Goal: Register for event/course

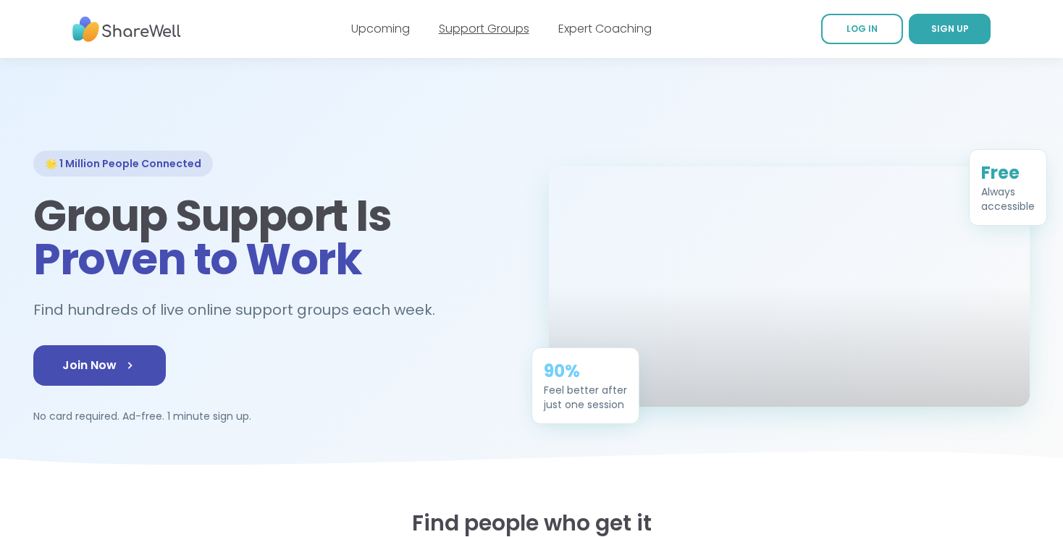
click at [492, 30] on link "Support Groups" at bounding box center [484, 28] width 90 height 17
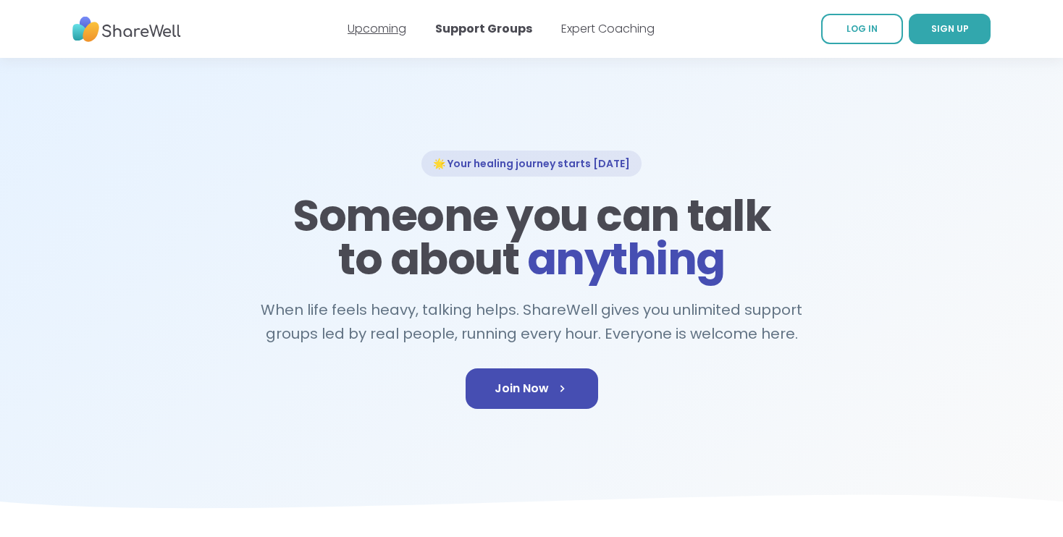
click at [384, 29] on link "Upcoming" at bounding box center [377, 28] width 59 height 17
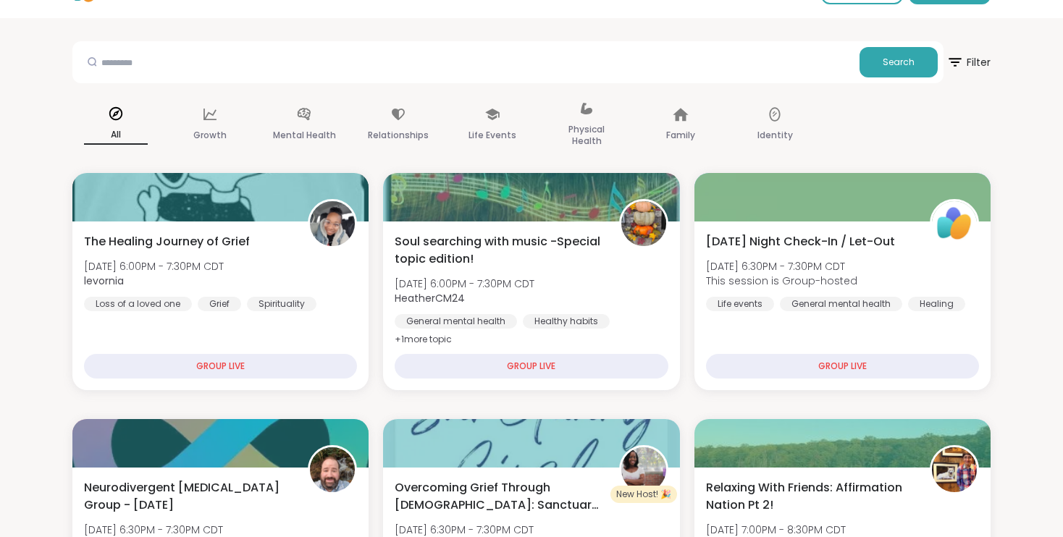
scroll to position [42, 0]
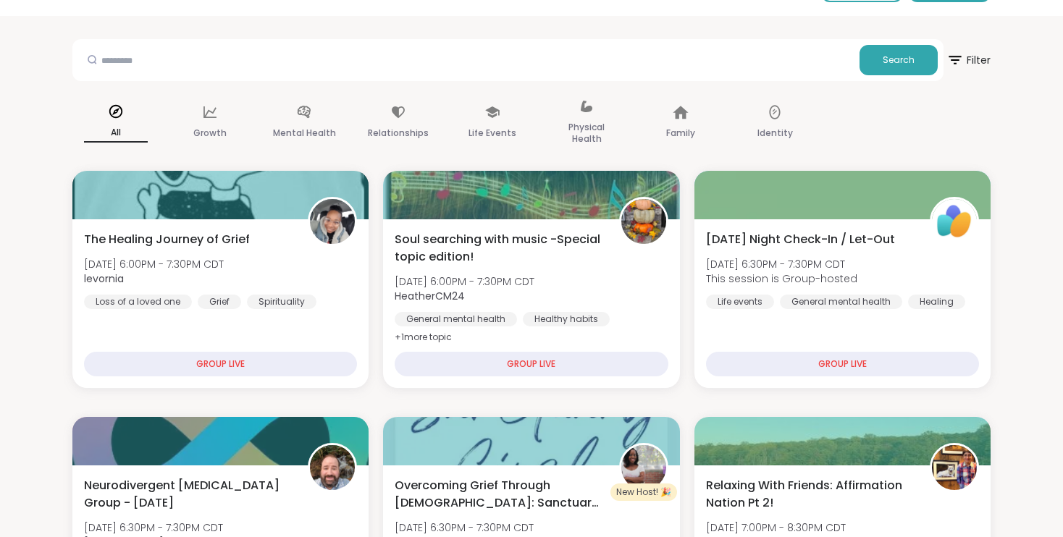
click at [308, 124] on div "Mental Health" at bounding box center [304, 123] width 87 height 72
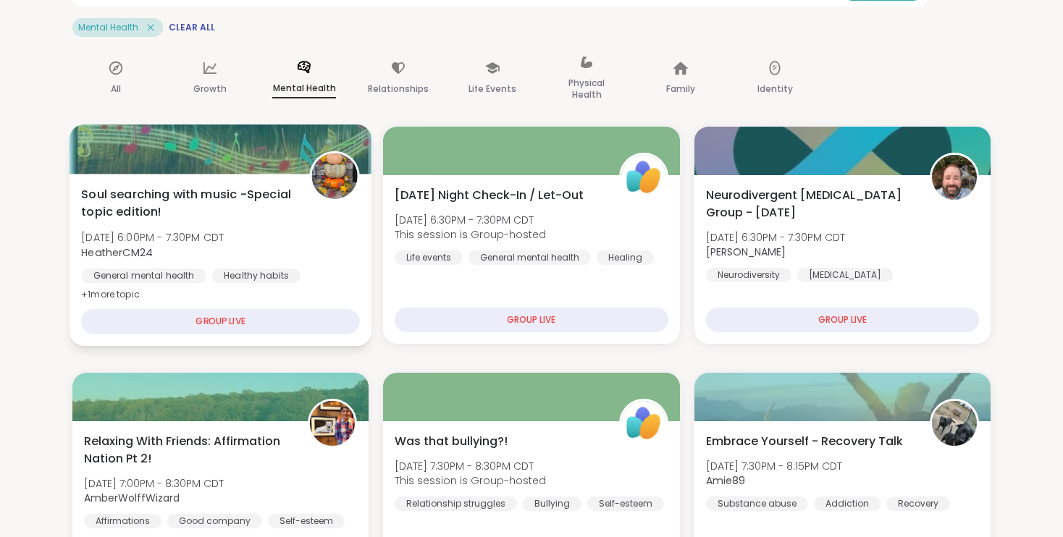
scroll to position [110, 0]
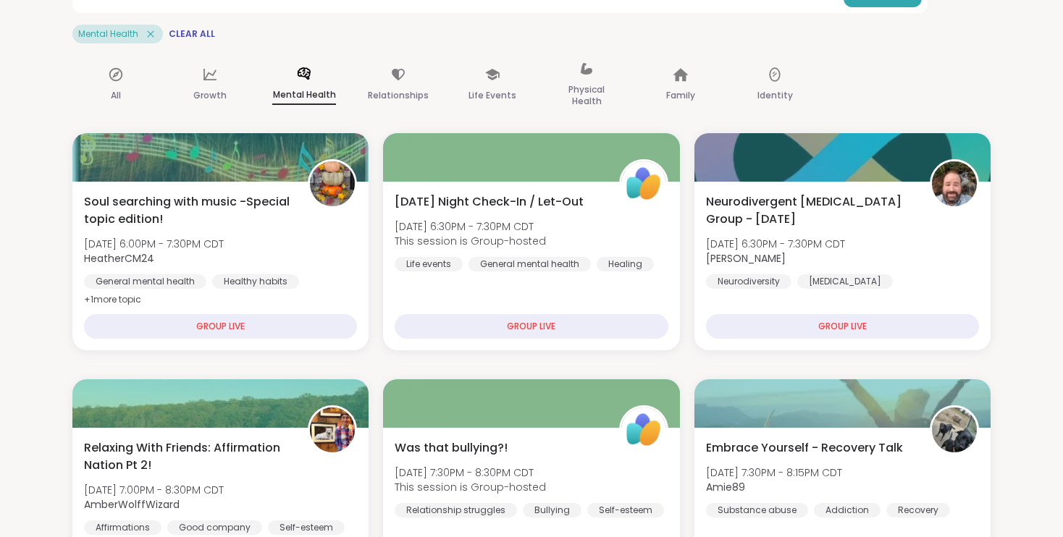
click at [308, 78] on icon at bounding box center [304, 73] width 13 height 12
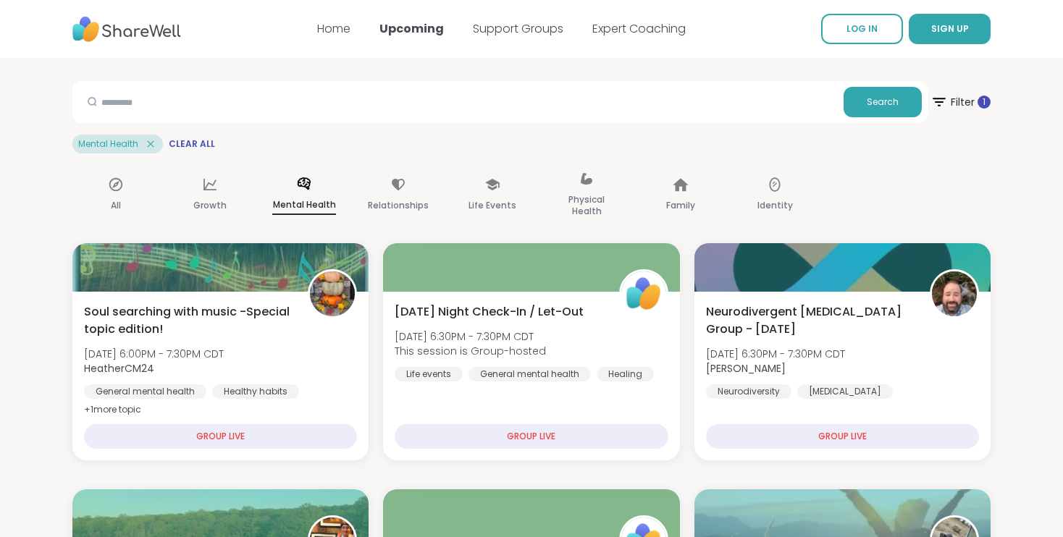
scroll to position [0, 0]
click at [416, 100] on input "text" at bounding box center [457, 101] width 759 height 29
type input "**********"
click at [883, 106] on span "Search" at bounding box center [883, 102] width 32 height 13
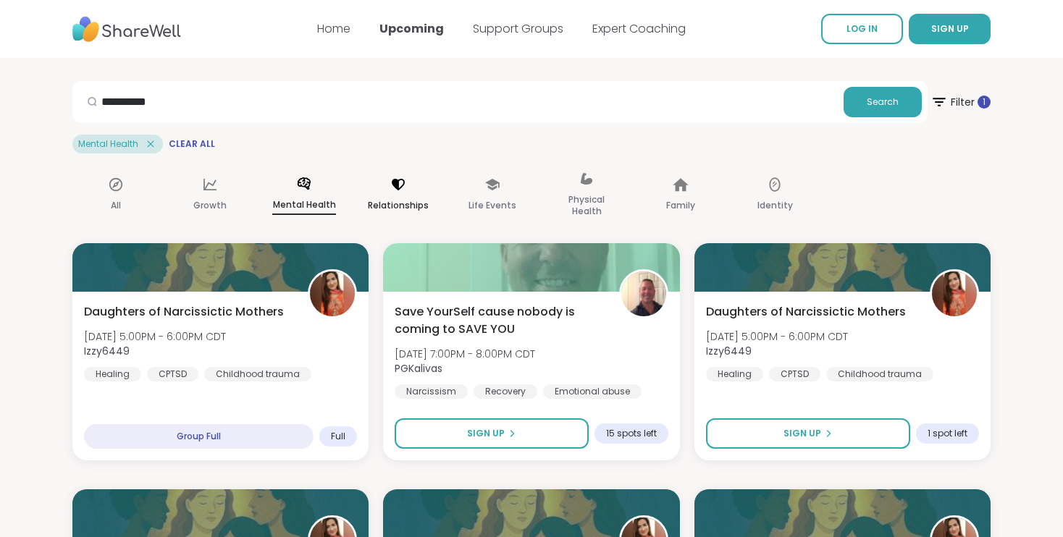
click at [397, 191] on icon at bounding box center [398, 185] width 16 height 16
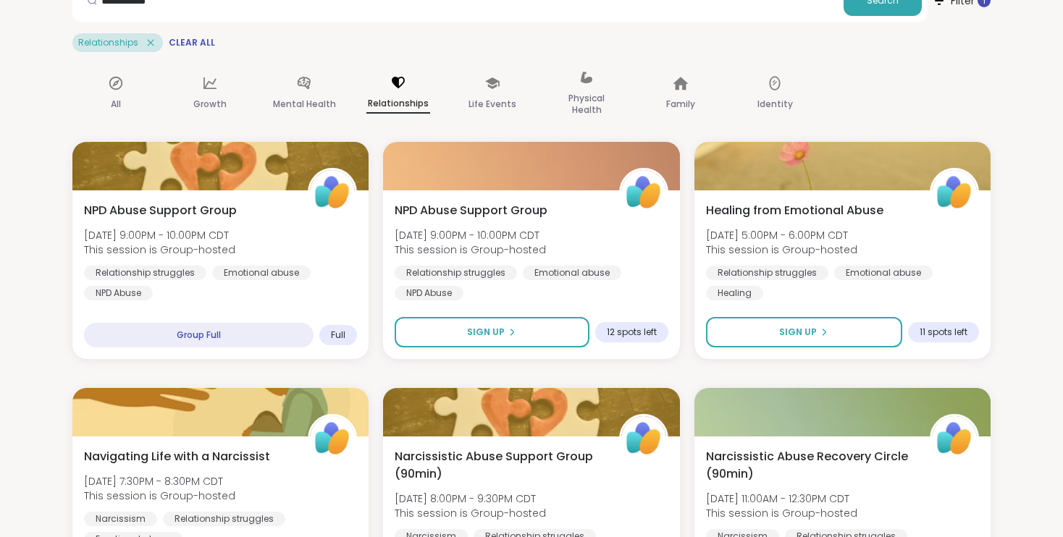
scroll to position [122, 0]
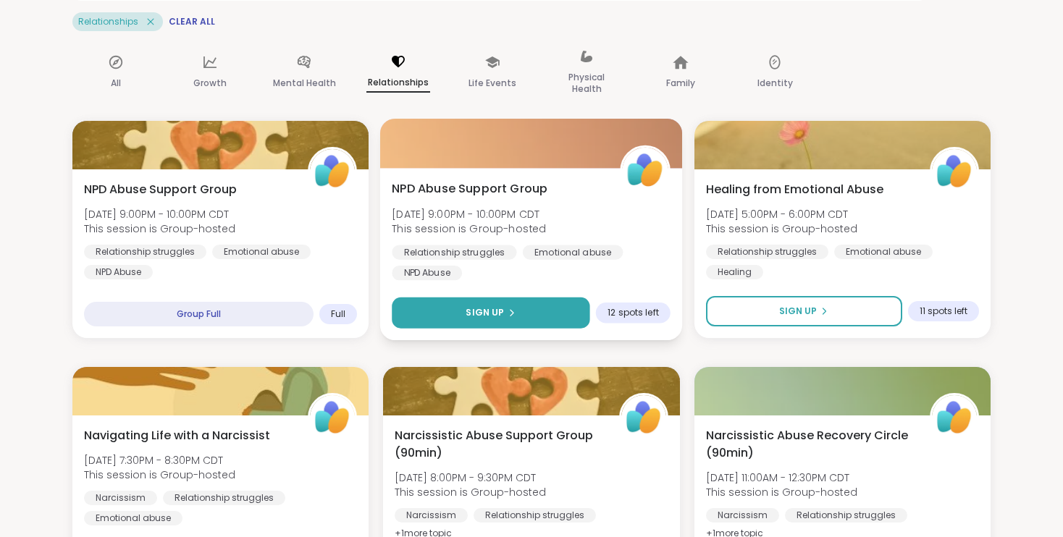
click at [488, 320] on button "Sign Up" at bounding box center [491, 313] width 198 height 31
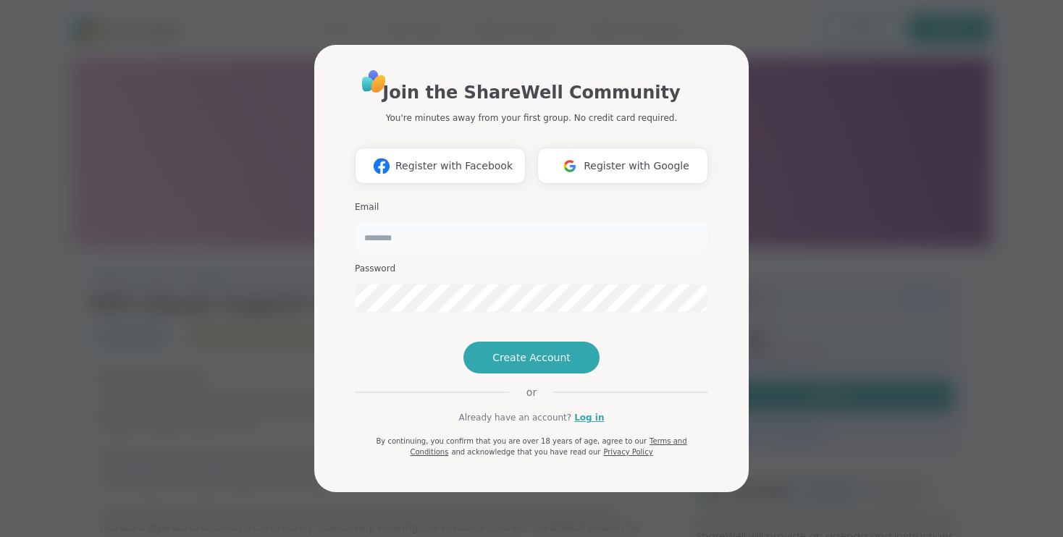
click at [477, 222] on input "email" at bounding box center [531, 236] width 353 height 29
type input "**********"
click at [510, 365] on span "Create Account" at bounding box center [531, 357] width 78 height 14
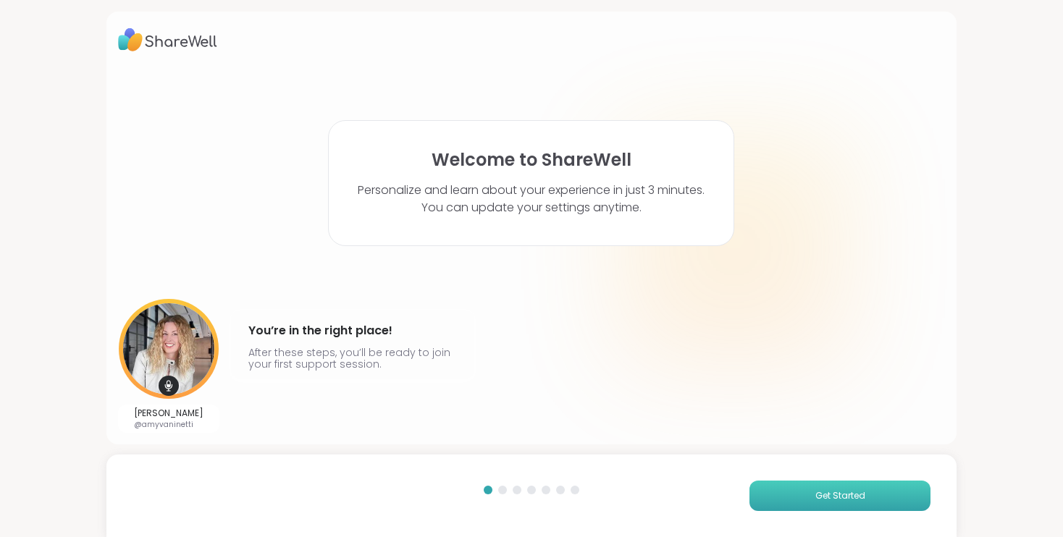
click at [765, 498] on button "Get Started" at bounding box center [839, 496] width 181 height 30
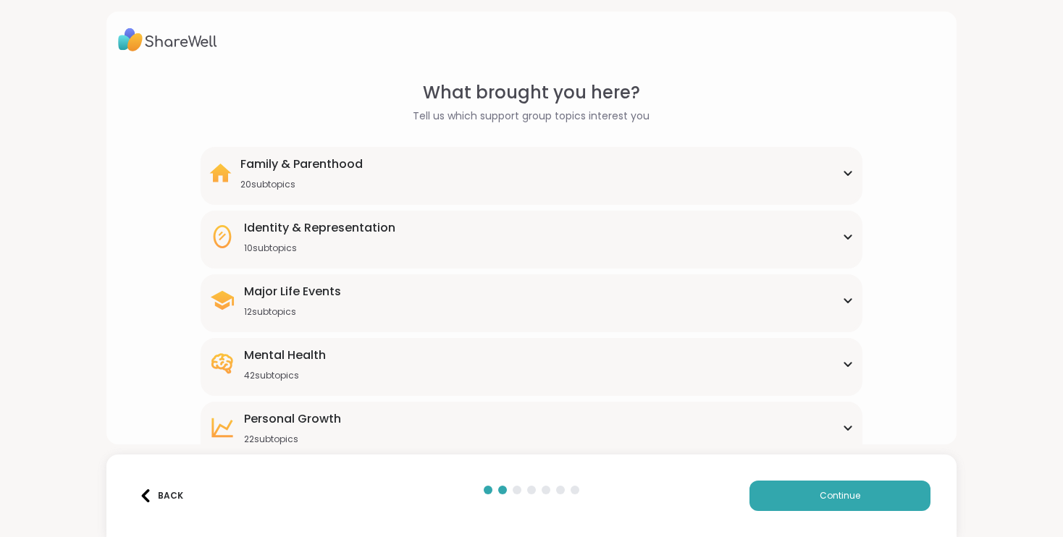
click at [605, 173] on div "Family & Parenthood 20 subtopics" at bounding box center [531, 173] width 644 height 35
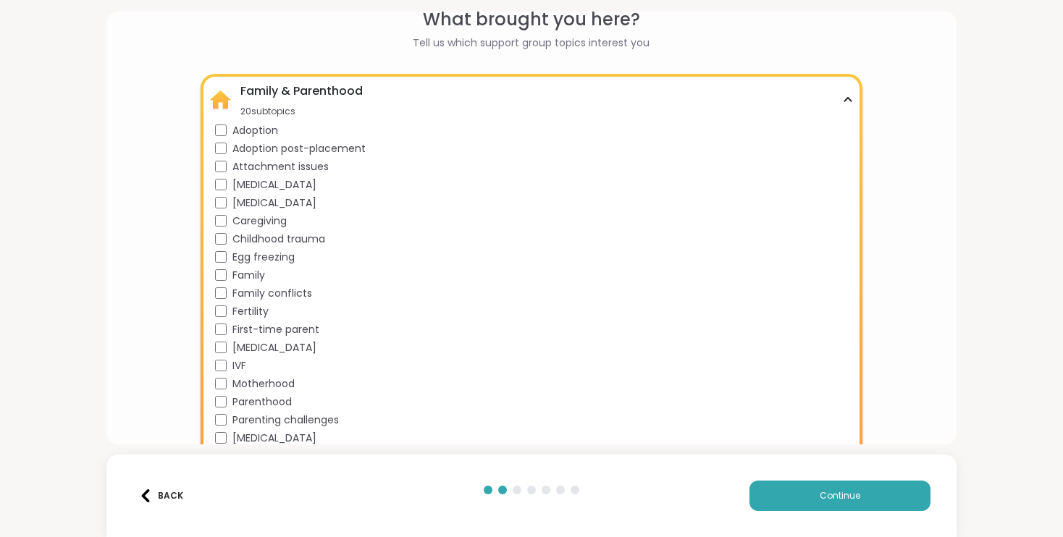
scroll to position [63, 0]
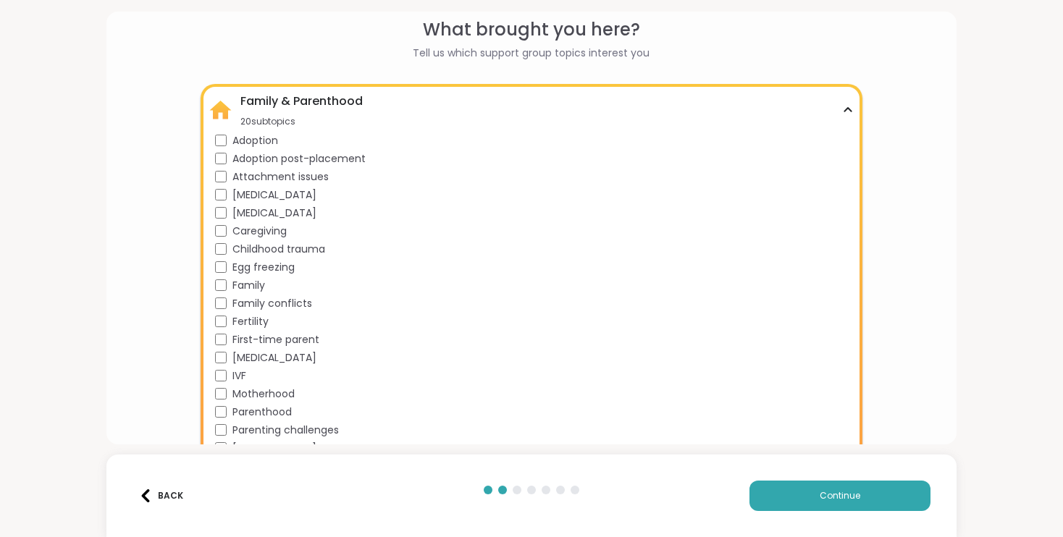
click at [939, 82] on div "What brought you here? Tell us which support group topics interest you Family &…" at bounding box center [531, 450] width 827 height 867
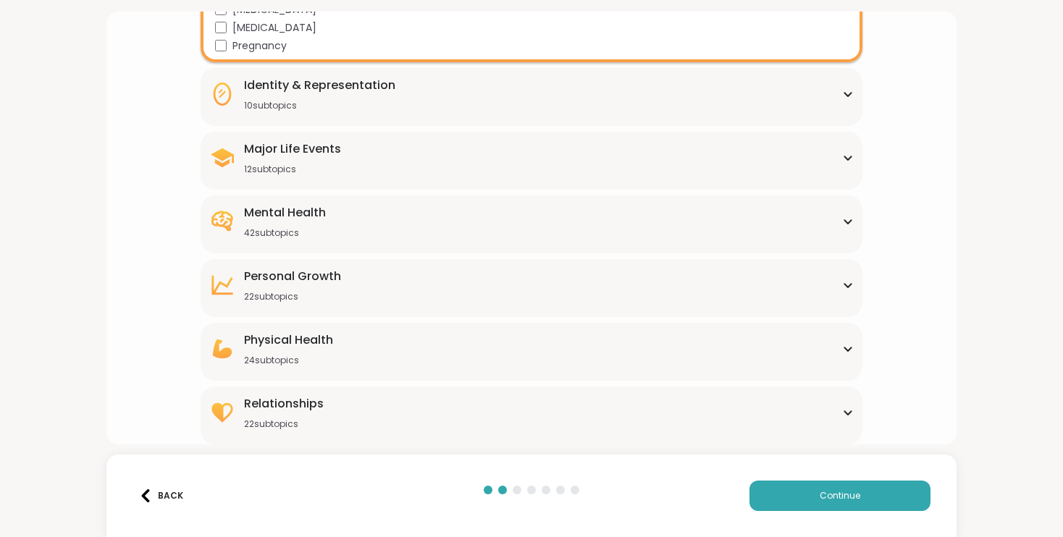
scroll to position [502, 0]
click at [366, 218] on div "Mental Health 42 subtopics" at bounding box center [531, 221] width 644 height 35
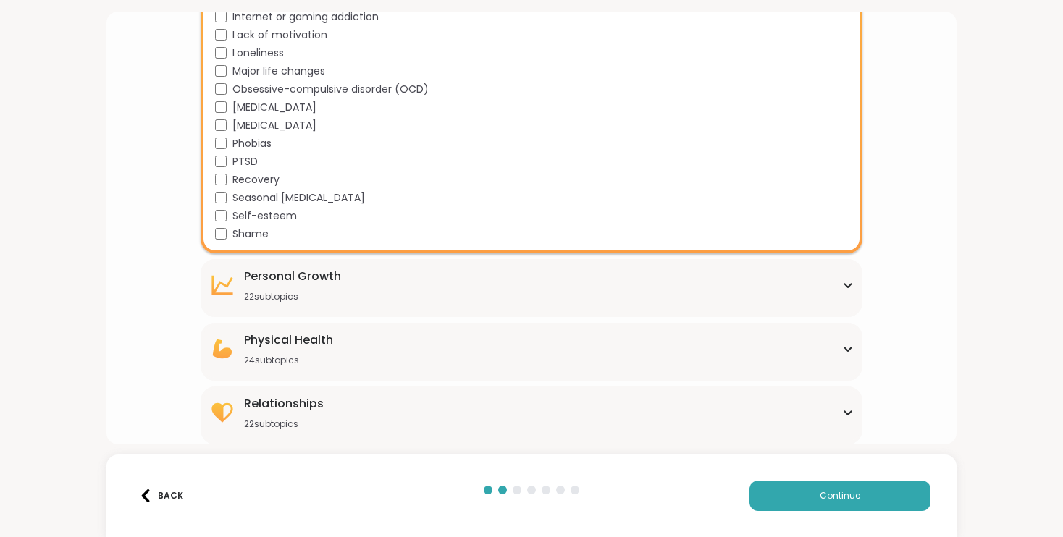
scroll to position [1226, 0]
click at [772, 496] on button "Continue" at bounding box center [839, 496] width 181 height 30
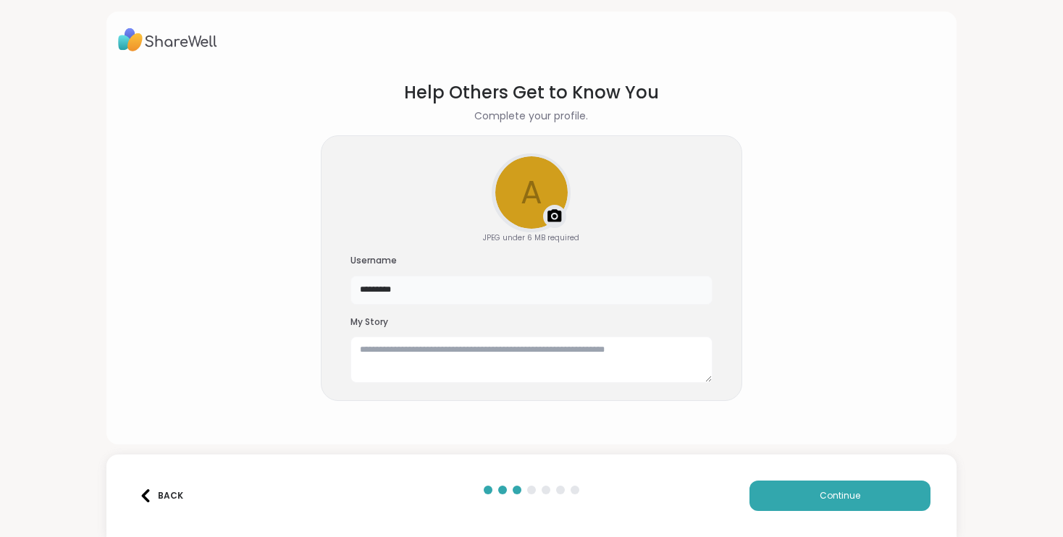
click at [448, 290] on input "*********" at bounding box center [531, 290] width 362 height 29
type input "********"
click at [812, 502] on button "Continue" at bounding box center [839, 496] width 181 height 30
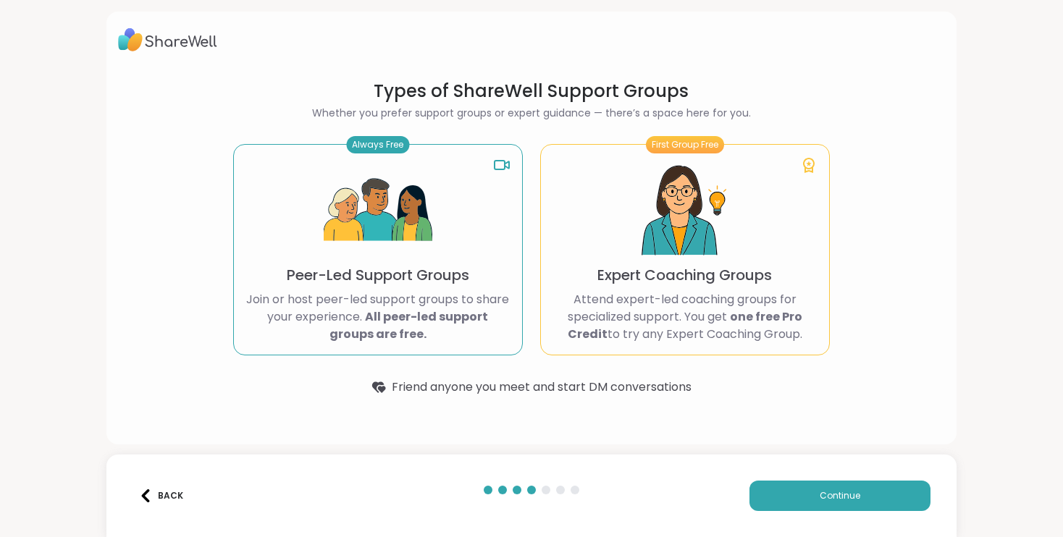
click at [394, 256] on img at bounding box center [378, 210] width 109 height 109
click at [830, 508] on button "Continue" at bounding box center [839, 496] width 181 height 30
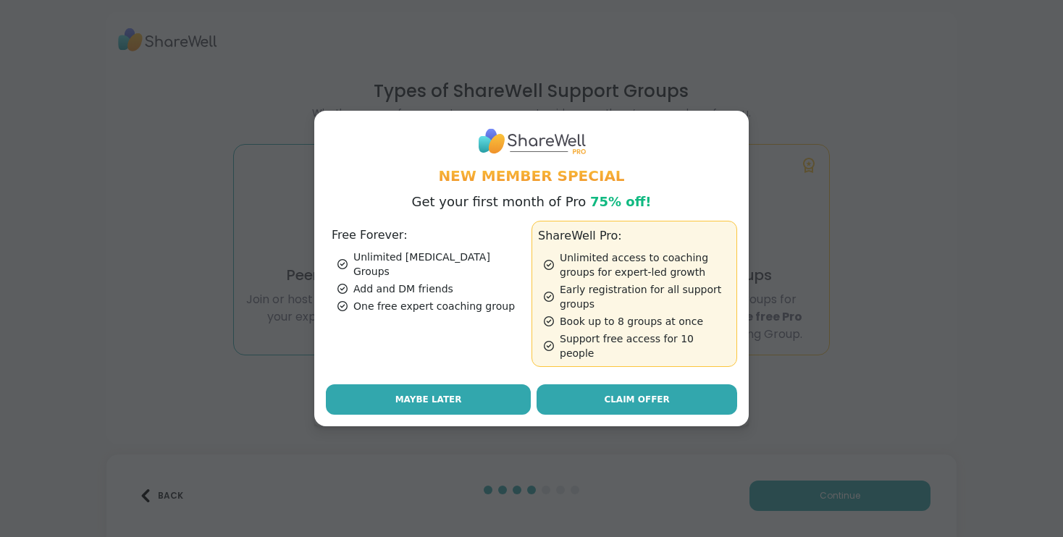
click at [421, 393] on span "Maybe Later" at bounding box center [428, 399] width 67 height 13
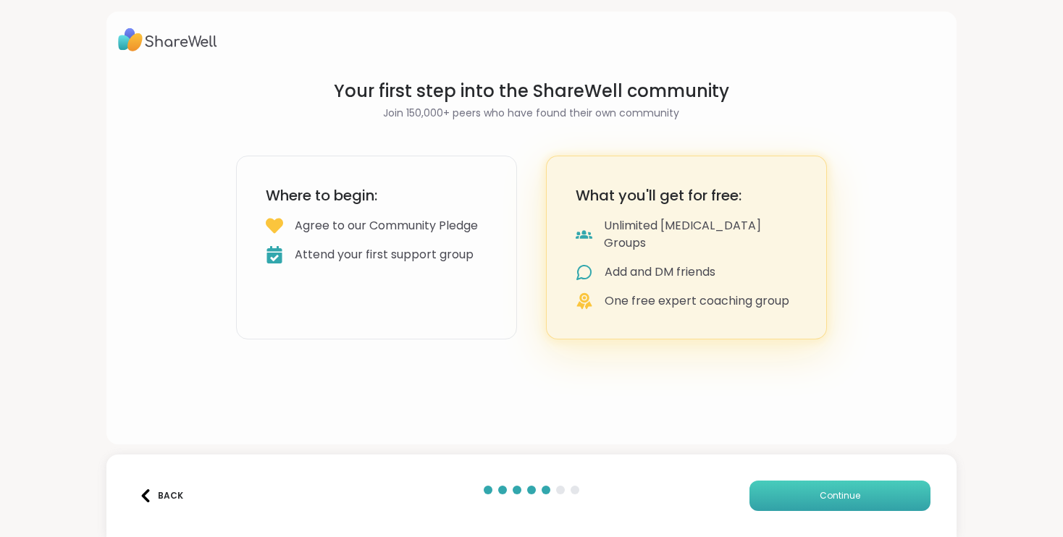
click at [781, 504] on button "Continue" at bounding box center [839, 496] width 181 height 30
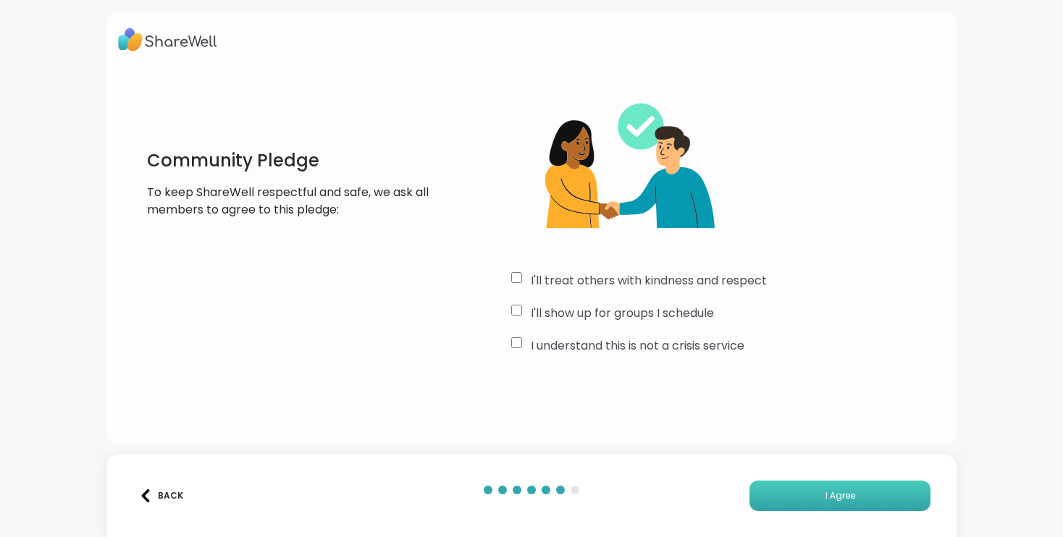
click at [831, 497] on span "I Agree" at bounding box center [840, 495] width 30 height 13
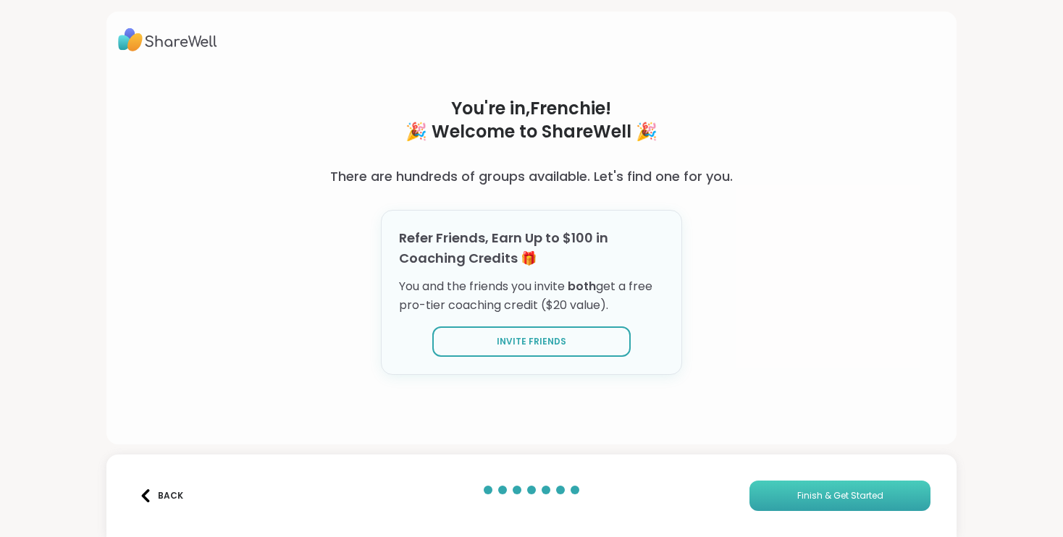
click at [814, 494] on span "Finish & Get Started" at bounding box center [840, 495] width 86 height 13
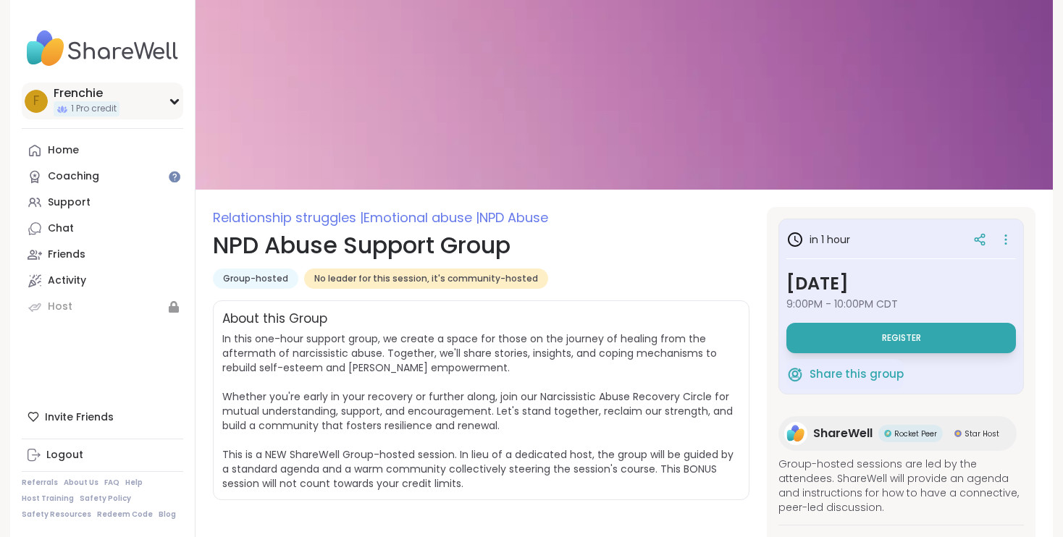
click at [166, 101] on div "F Frenchie 1 Pro credit" at bounding box center [102, 101] width 161 height 37
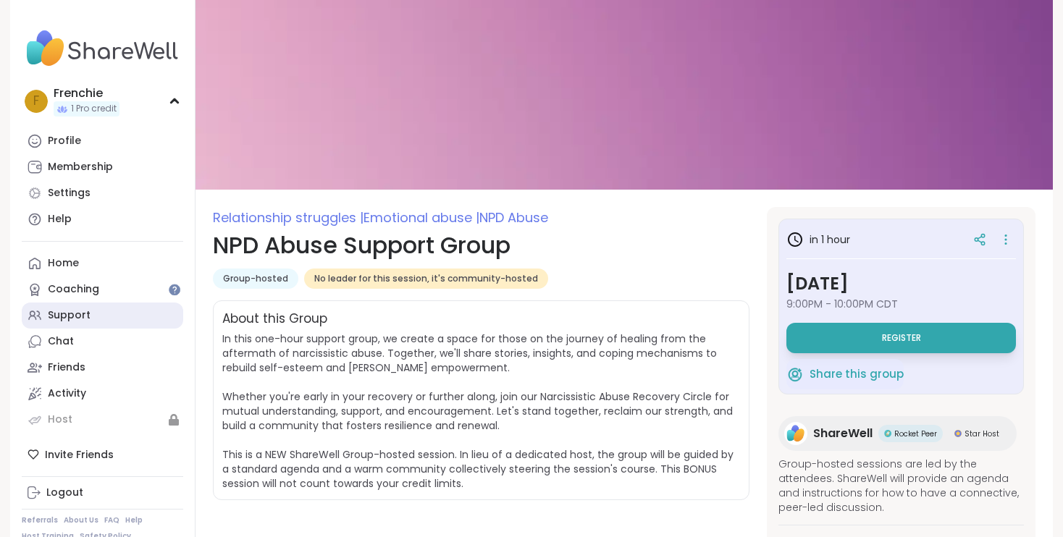
click at [77, 316] on div "Support" at bounding box center [69, 315] width 43 height 14
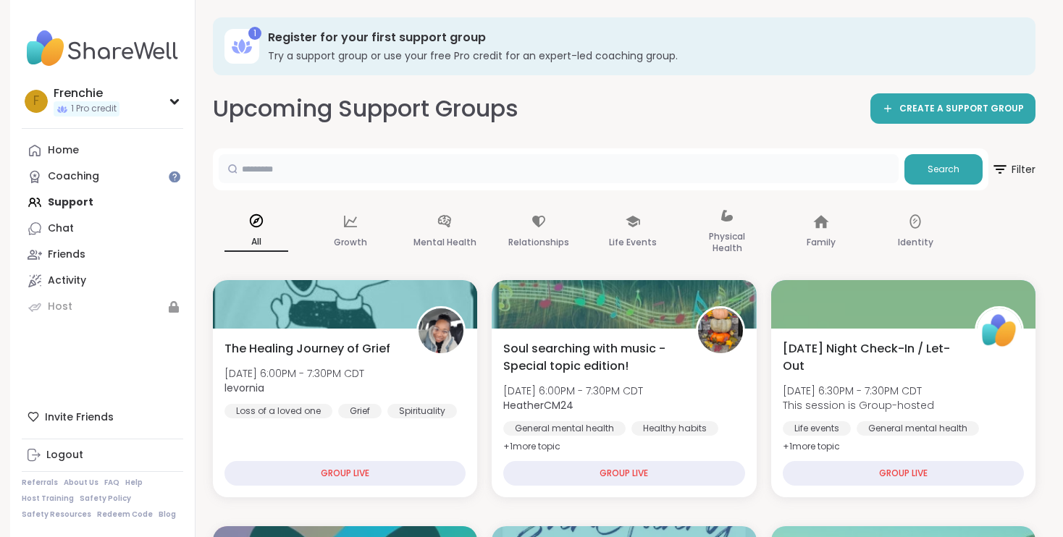
click at [438, 164] on input "text" at bounding box center [559, 168] width 680 height 29
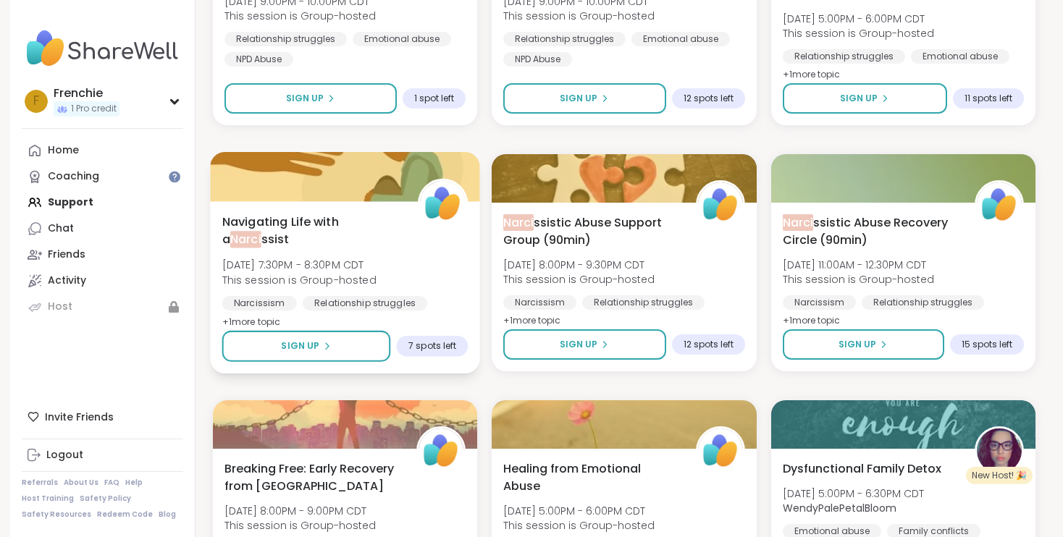
scroll to position [373, 0]
click at [268, 321] on span "+ 1 more topic" at bounding box center [251, 321] width 59 height 12
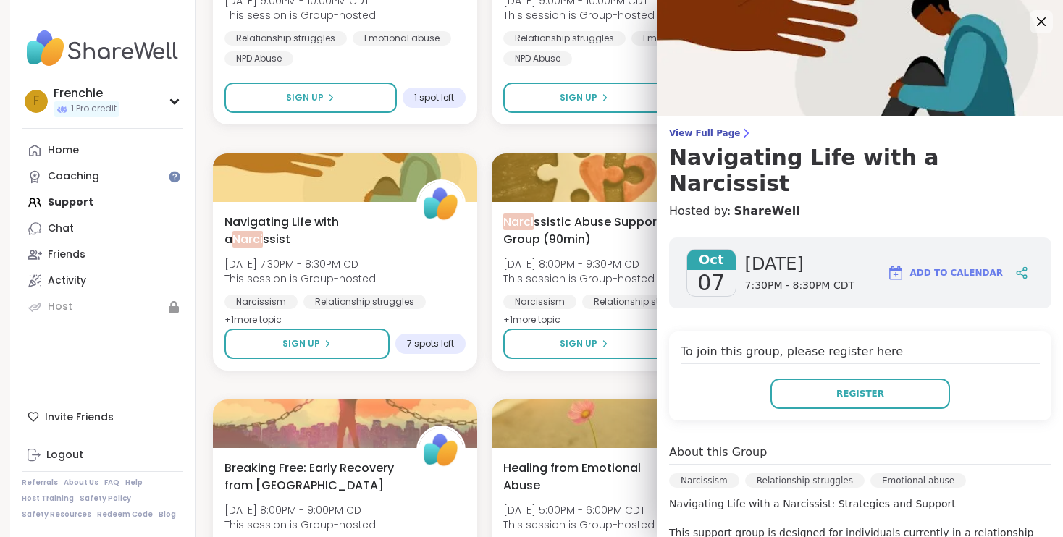
scroll to position [0, 0]
click at [1040, 22] on icon at bounding box center [1041, 21] width 9 height 9
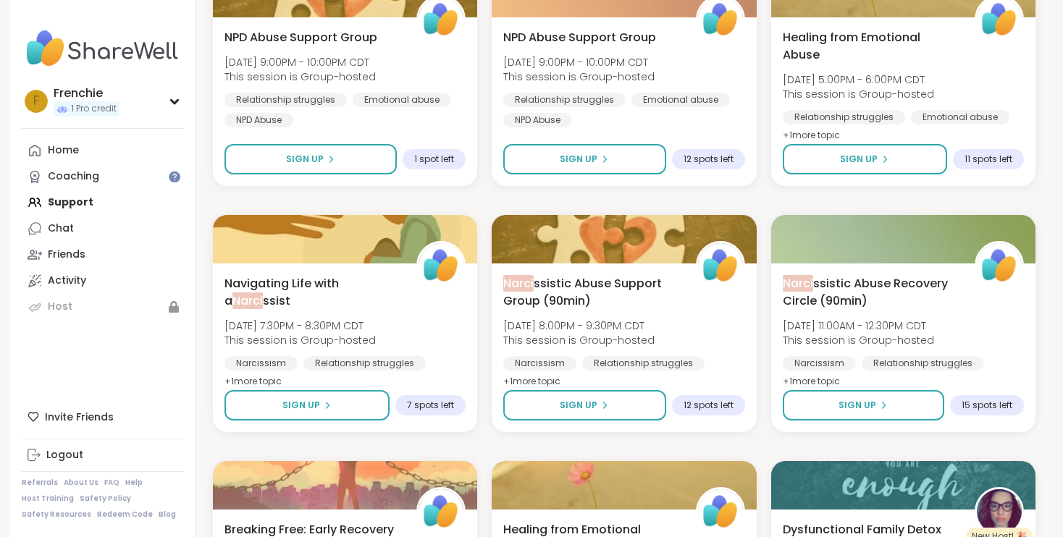
scroll to position [313, 0]
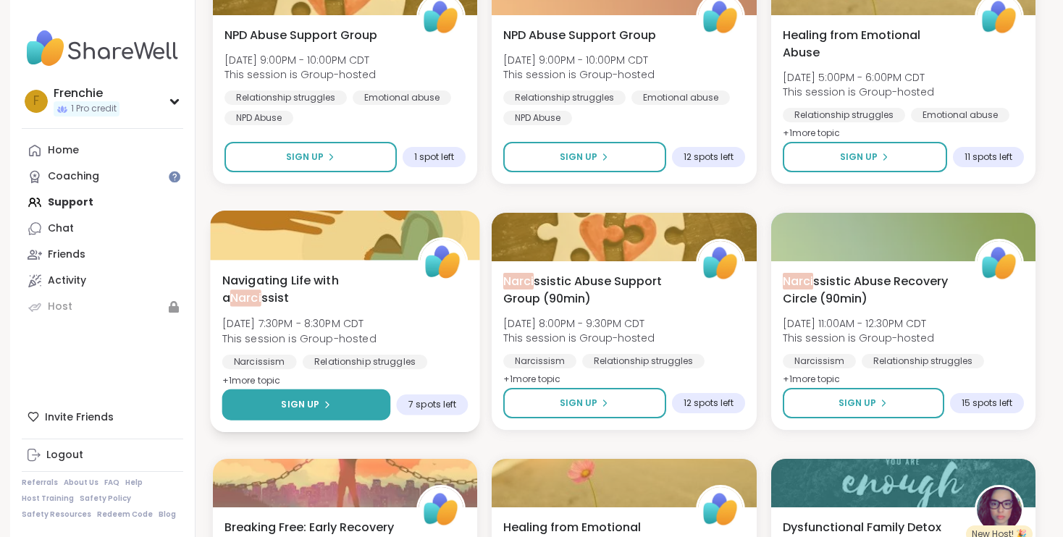
click at [318, 405] on span "Sign Up" at bounding box center [300, 404] width 38 height 13
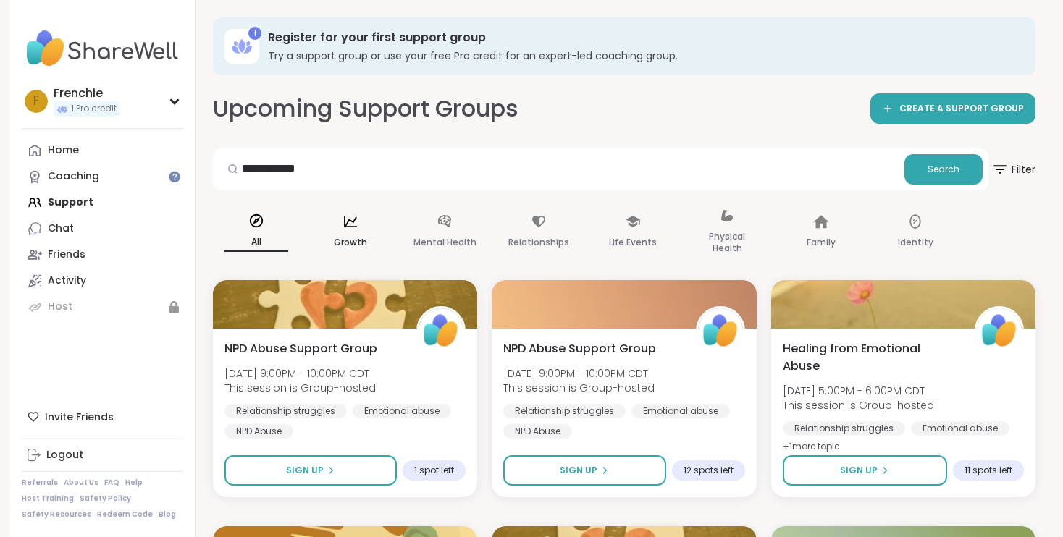
scroll to position [0, 0]
click at [172, 101] on icon at bounding box center [174, 102] width 7 height 4
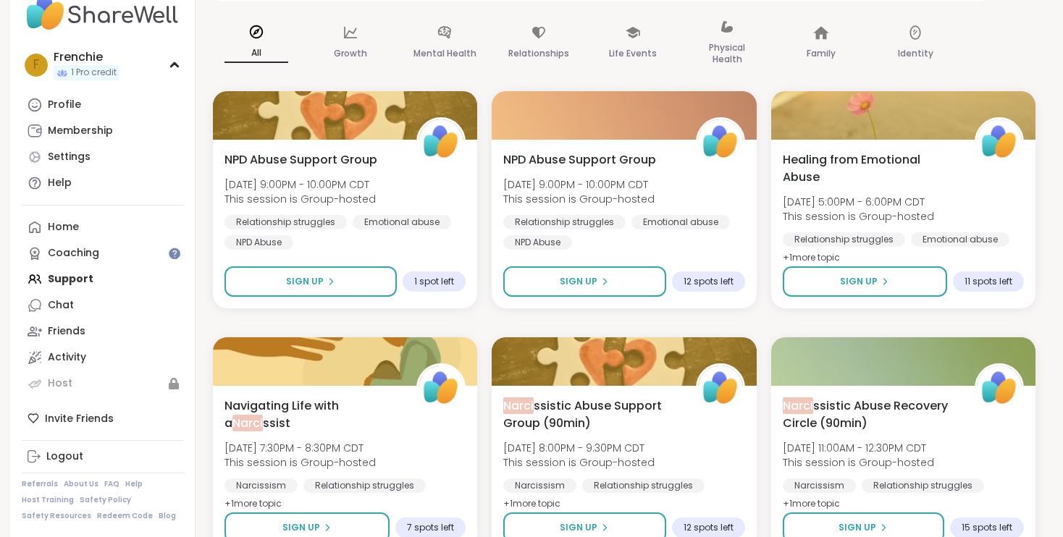
scroll to position [190, 0]
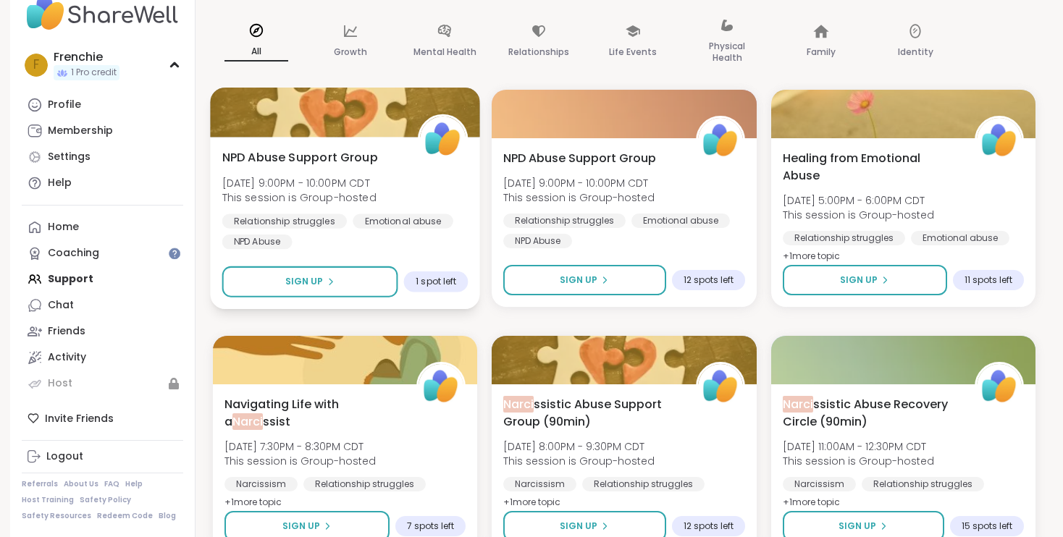
click at [346, 164] on span "NPD Abuse Support Group" at bounding box center [300, 156] width 156 height 17
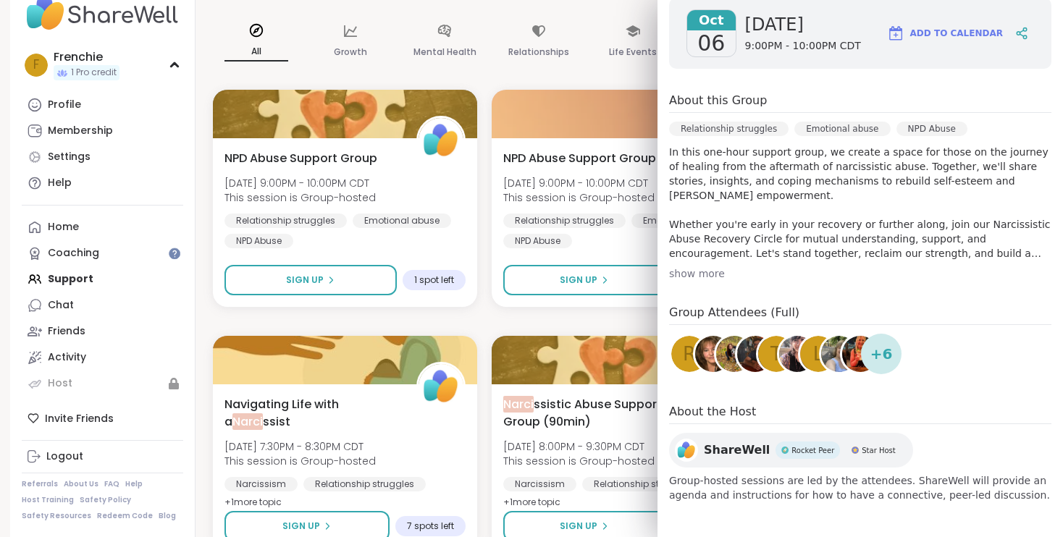
scroll to position [214, 0]
click at [488, 14] on div "All Growth Mental Health Relationships Life Events Physical Health Family Ident…" at bounding box center [624, 42] width 822 height 72
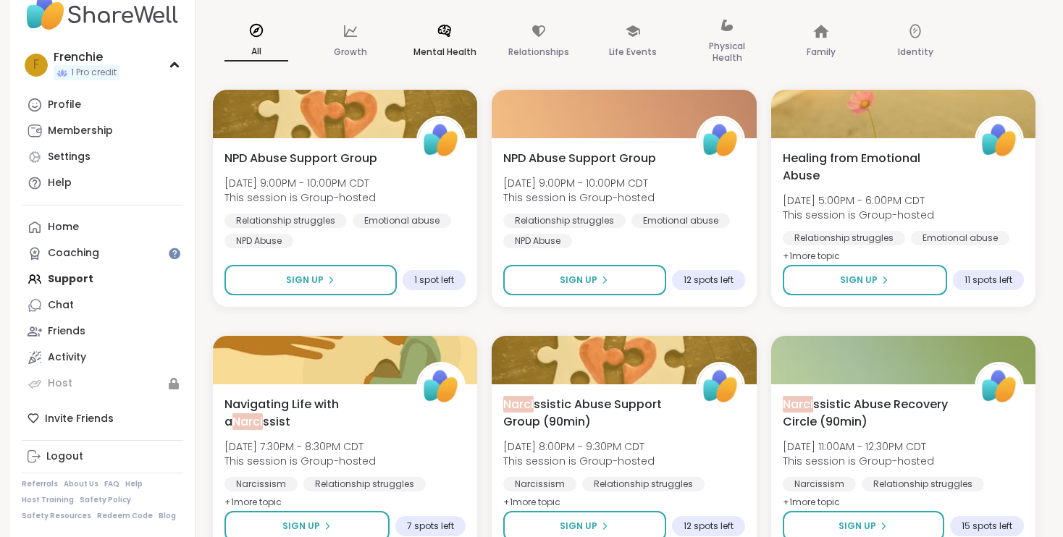
click at [442, 45] on p "Mental Health" at bounding box center [444, 51] width 63 height 17
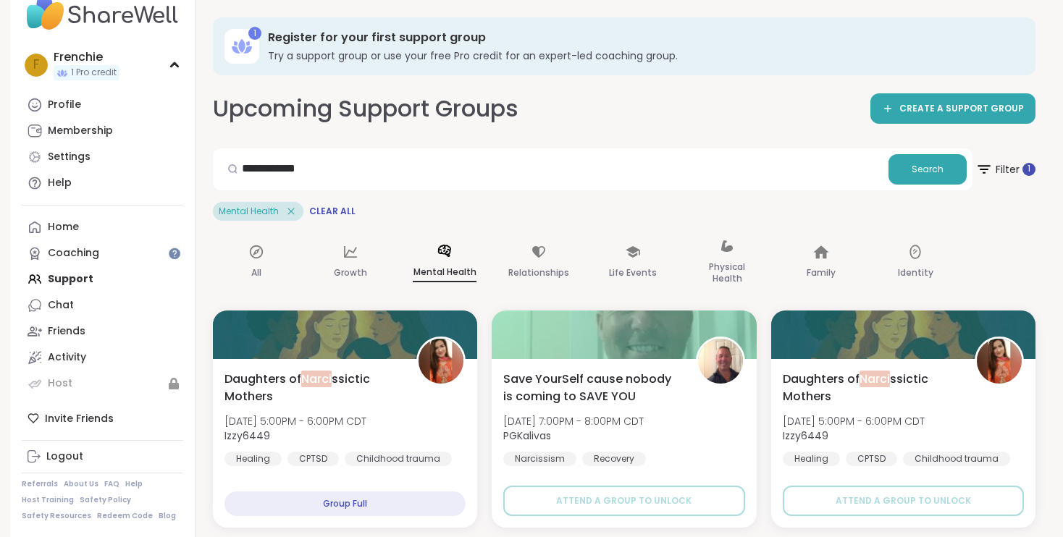
scroll to position [0, 0]
click at [369, 177] on input "**********" at bounding box center [551, 168] width 664 height 29
type input "**********"
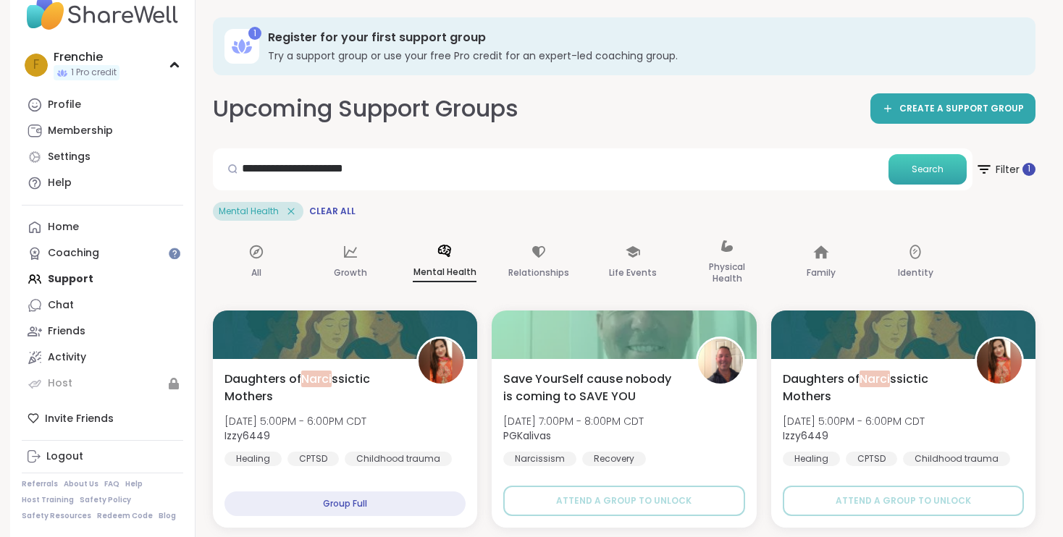
click at [935, 170] on span "Search" at bounding box center [927, 169] width 32 height 13
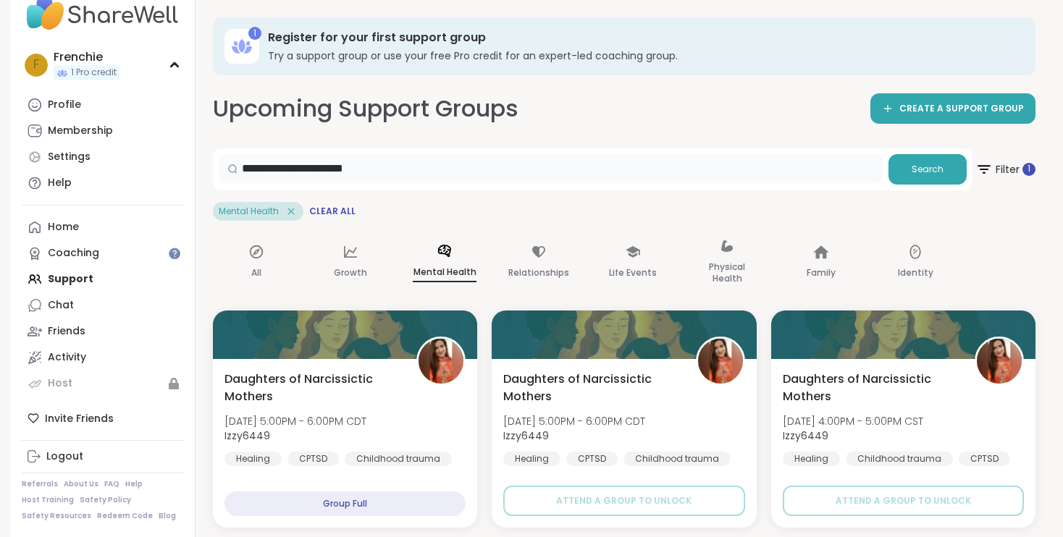
click at [439, 170] on input "**********" at bounding box center [551, 168] width 664 height 29
click at [349, 266] on p "Growth" at bounding box center [350, 272] width 33 height 17
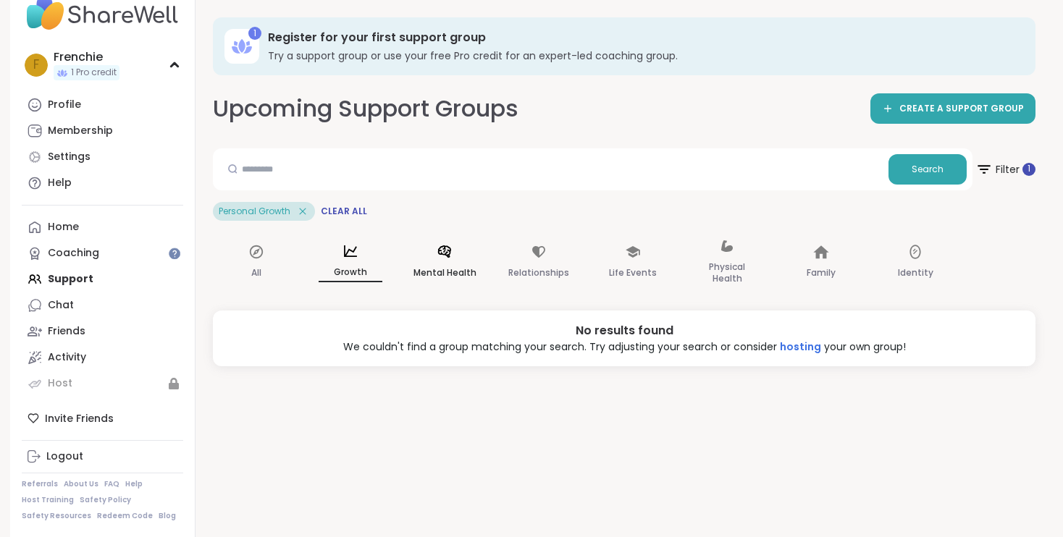
click at [447, 274] on p "Mental Health" at bounding box center [444, 272] width 63 height 17
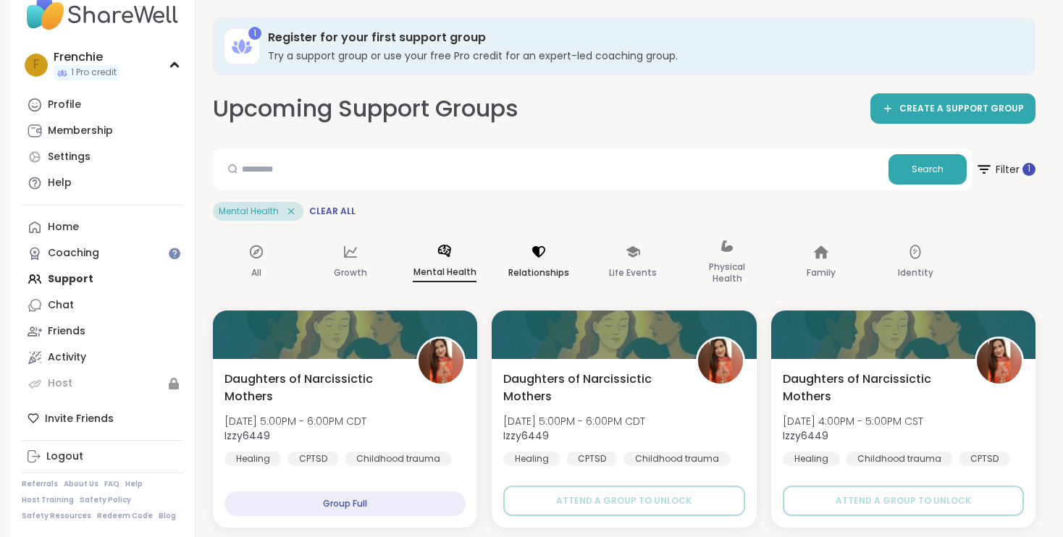
click at [538, 264] on p "Relationships" at bounding box center [538, 272] width 61 height 17
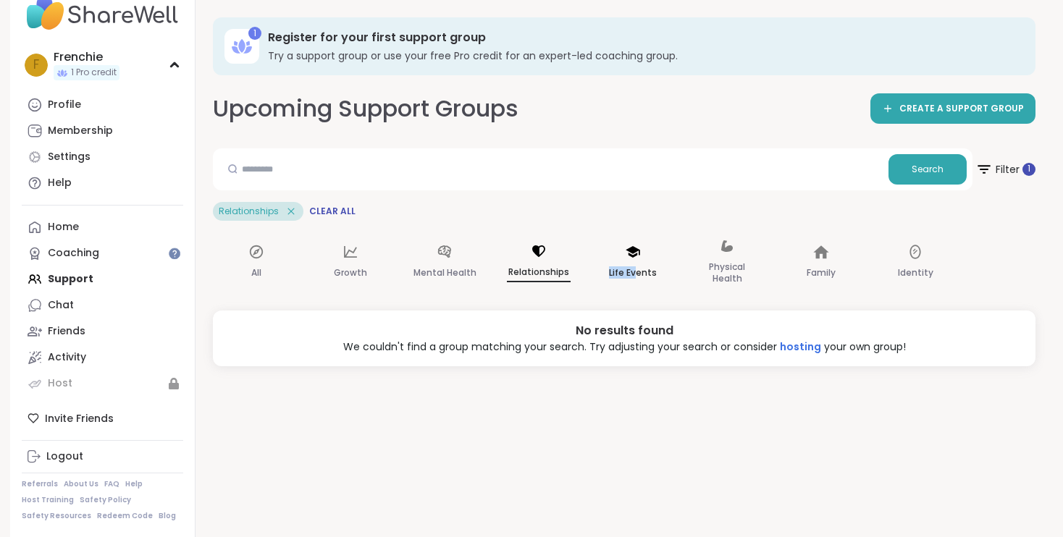
click at [637, 265] on p "Life Events" at bounding box center [633, 272] width 48 height 17
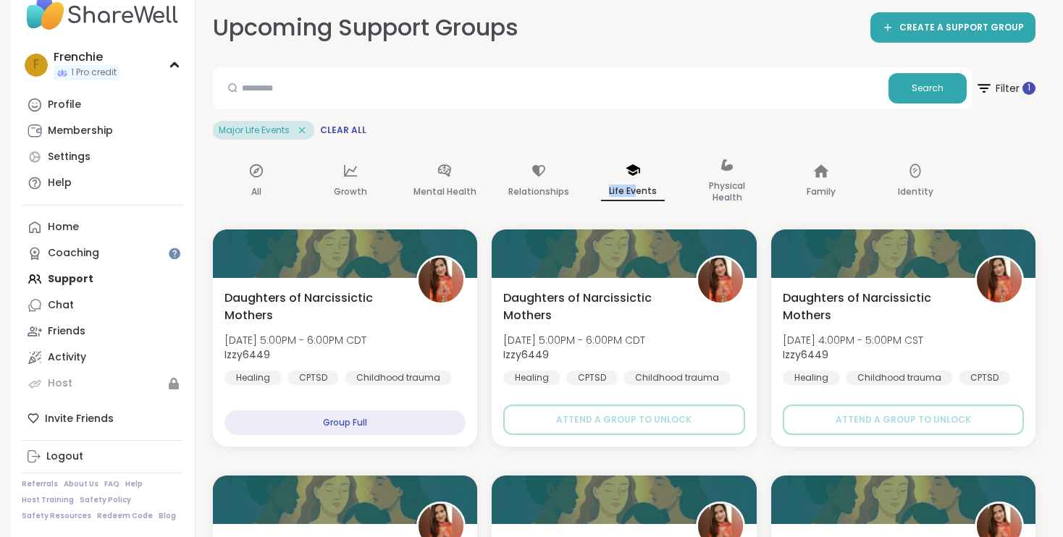
scroll to position [83, 0]
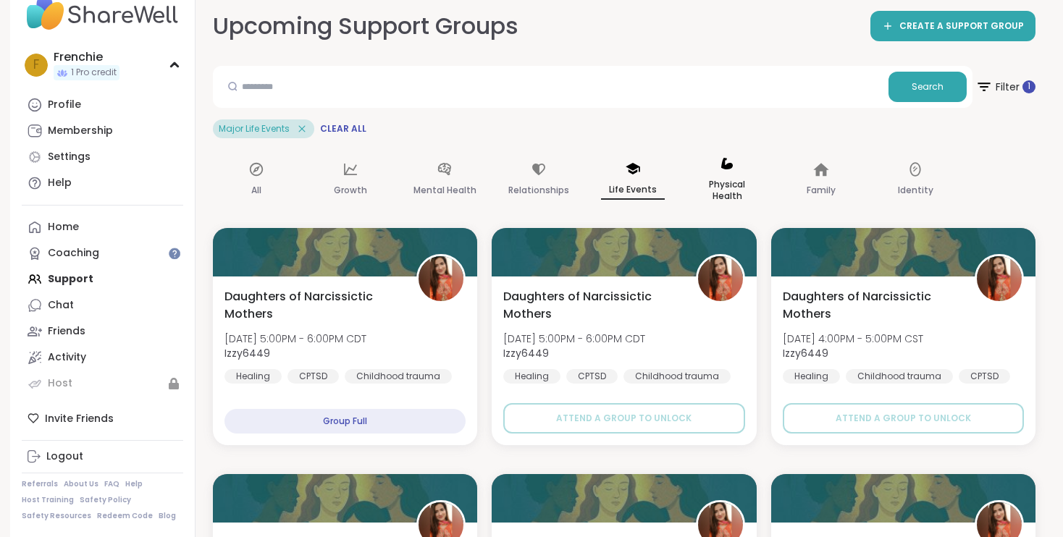
click at [728, 179] on p "Physical Health" at bounding box center [727, 190] width 64 height 29
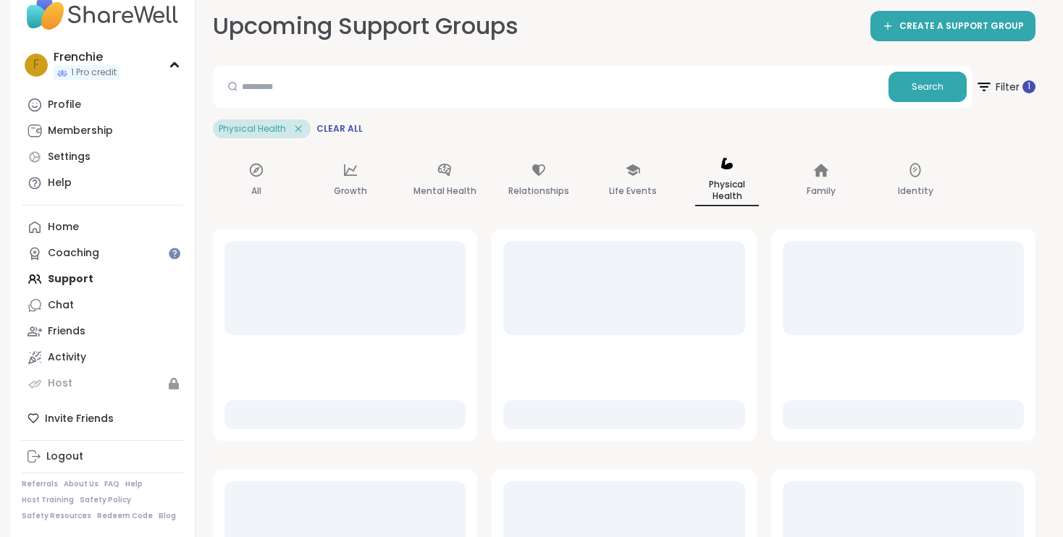
scroll to position [14, 0]
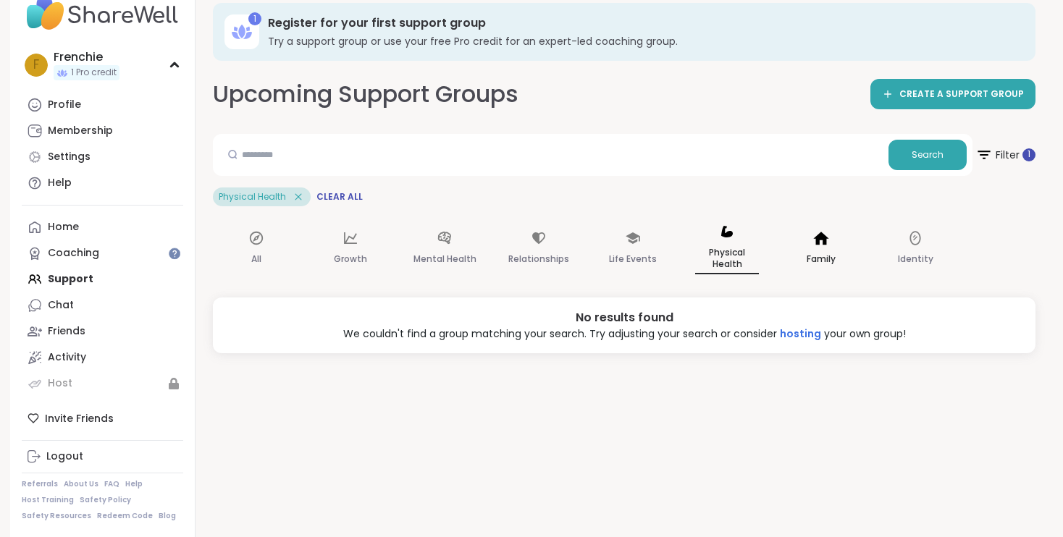
click at [813, 244] on icon at bounding box center [821, 238] width 16 height 16
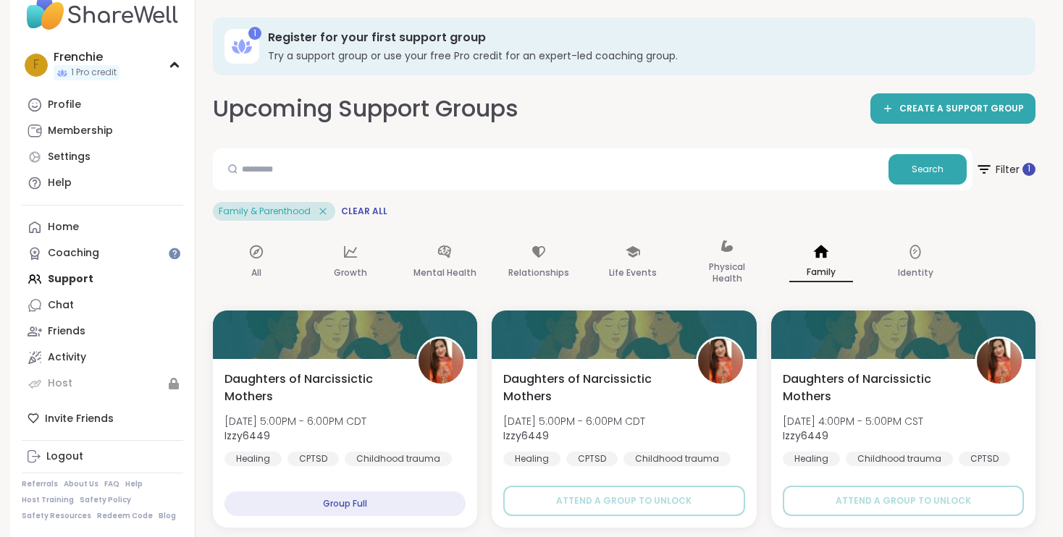
scroll to position [0, 0]
click at [342, 170] on input "text" at bounding box center [551, 168] width 664 height 29
click at [322, 211] on icon at bounding box center [322, 211] width 13 height 13
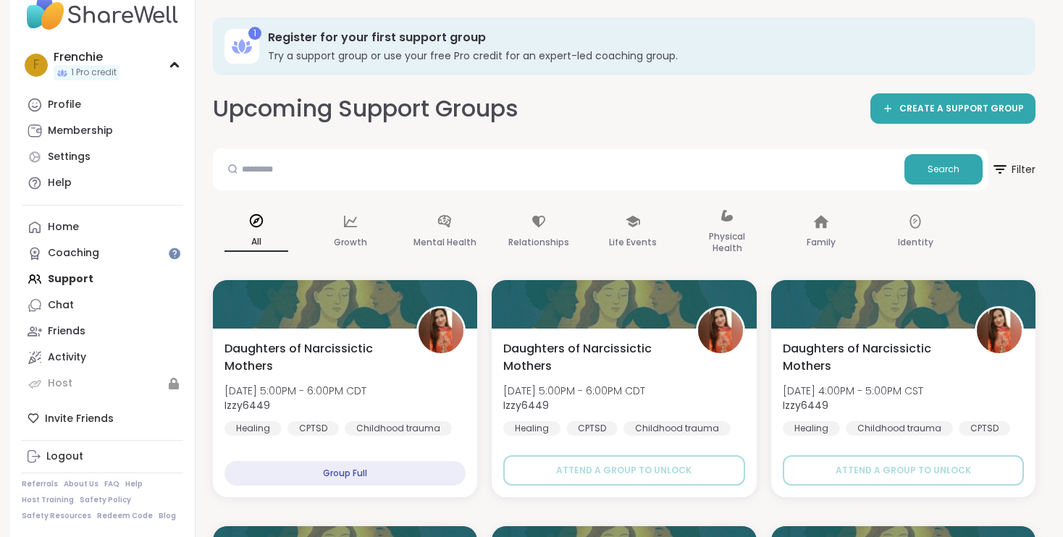
click at [258, 240] on p "All" at bounding box center [256, 242] width 64 height 19
click at [295, 171] on input "text" at bounding box center [559, 168] width 680 height 29
click at [943, 166] on span "Search" at bounding box center [943, 169] width 32 height 13
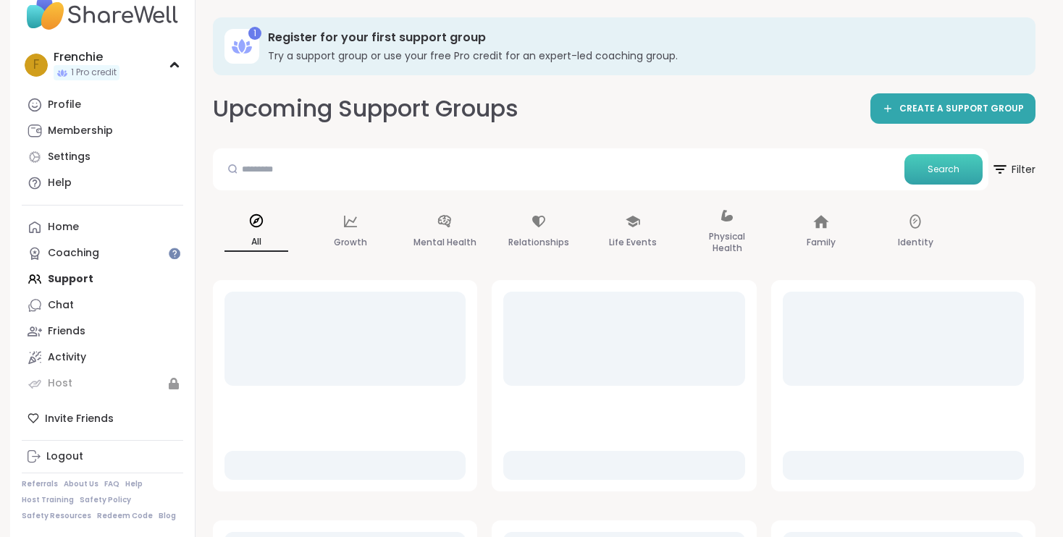
click at [943, 166] on span "Search" at bounding box center [943, 169] width 32 height 13
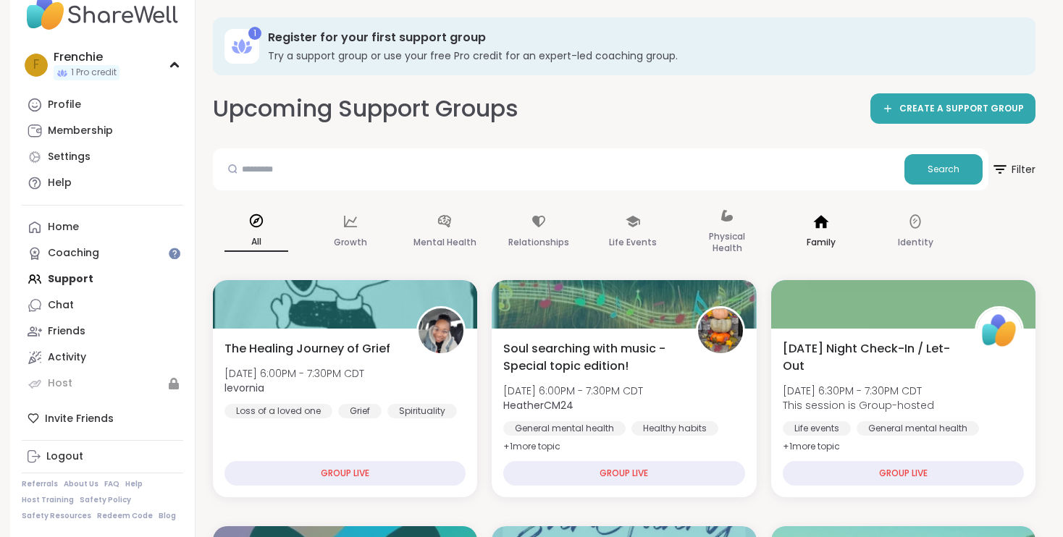
click at [830, 229] on div "Family" at bounding box center [821, 232] width 87 height 72
